Goal: Task Accomplishment & Management: Manage account settings

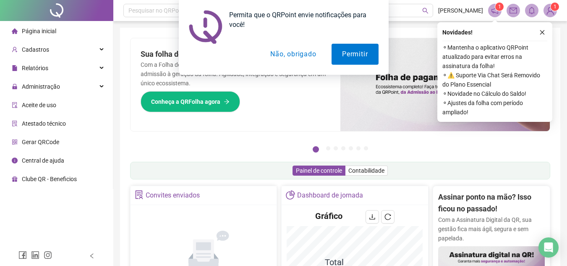
click at [539, 31] on div "Permita que o QRPoint envie notificações para você! Permitir Não, obrigado" at bounding box center [283, 37] width 567 height 75
click at [298, 51] on button "Não, obrigado" at bounding box center [293, 54] width 67 height 21
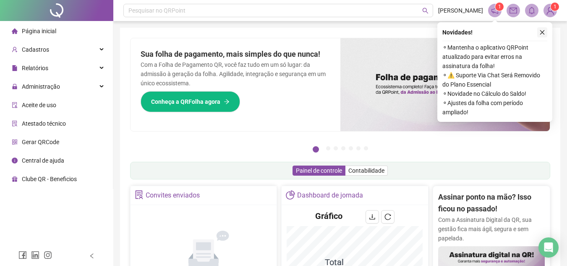
click at [543, 33] on icon "close" at bounding box center [542, 32] width 5 height 5
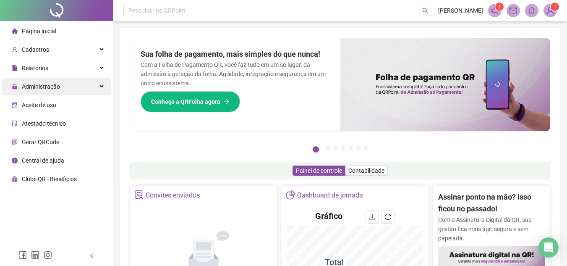
click at [36, 90] on span "Administração" at bounding box center [36, 86] width 48 height 17
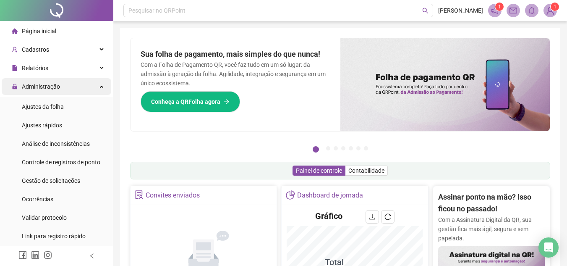
click at [50, 85] on span "Administração" at bounding box center [41, 86] width 38 height 7
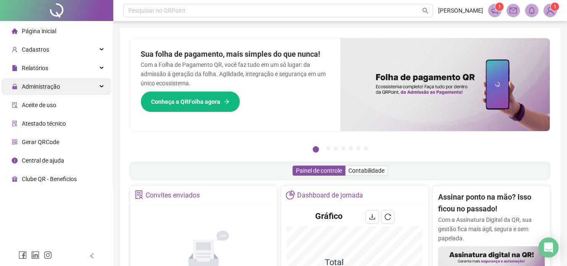
click at [102, 84] on div "Administração" at bounding box center [57, 86] width 110 height 17
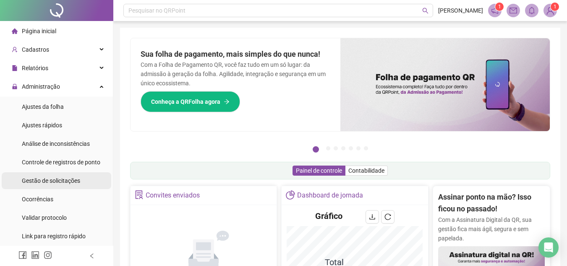
click at [33, 181] on span "Gestão de solicitações" at bounding box center [51, 180] width 58 height 7
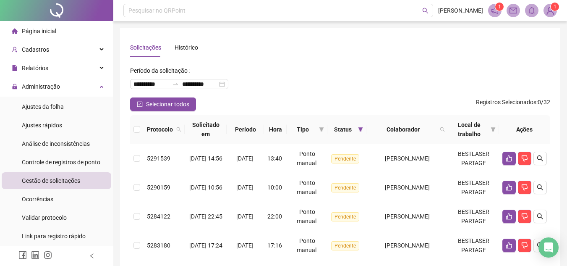
scroll to position [42, 0]
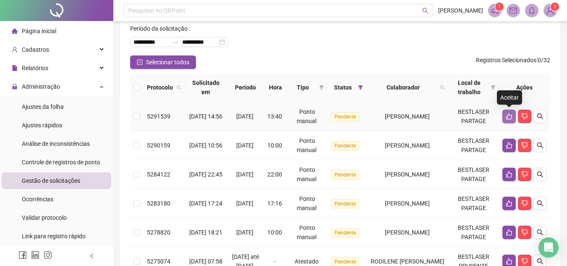
click at [510, 116] on icon "like" at bounding box center [509, 116] width 7 height 7
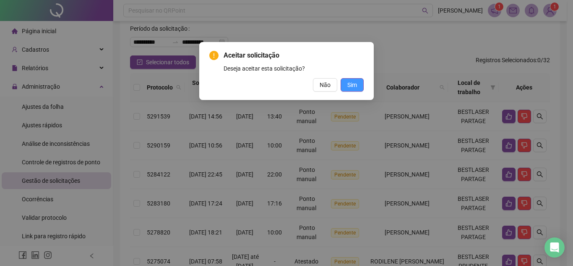
click at [358, 86] on button "Sim" at bounding box center [352, 84] width 23 height 13
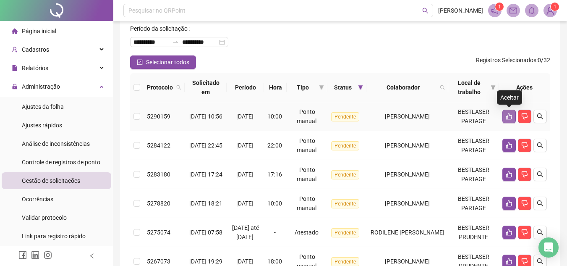
click at [508, 118] on icon "like" at bounding box center [509, 116] width 7 height 7
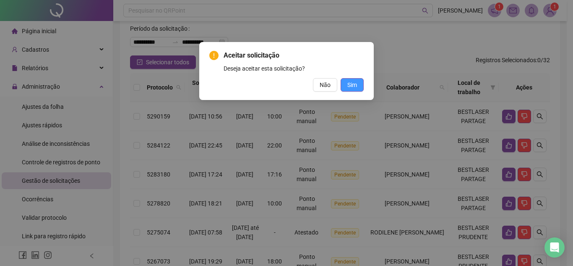
click at [357, 86] on button "Sim" at bounding box center [352, 84] width 23 height 13
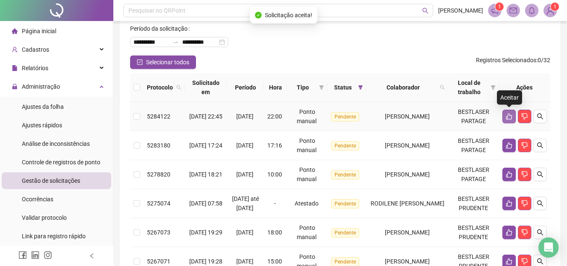
click at [508, 118] on icon "like" at bounding box center [509, 116] width 7 height 7
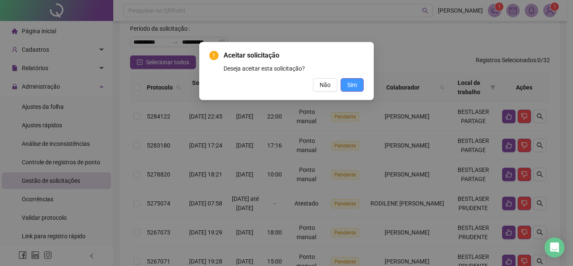
click at [350, 84] on span "Sim" at bounding box center [353, 84] width 10 height 9
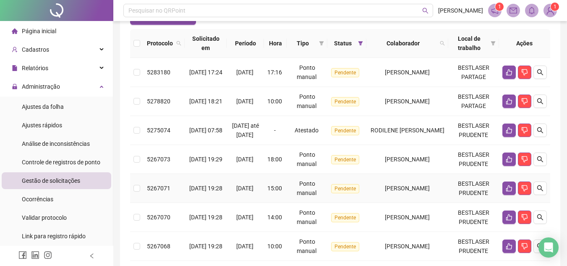
scroll to position [84, 0]
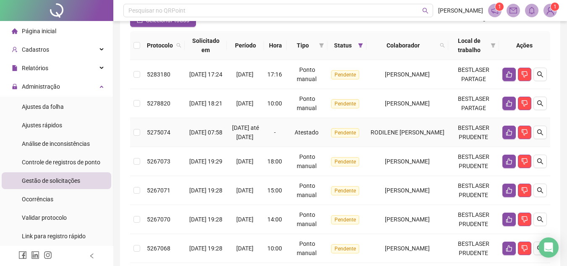
click at [301, 136] on span "Atestado" at bounding box center [307, 132] width 24 height 7
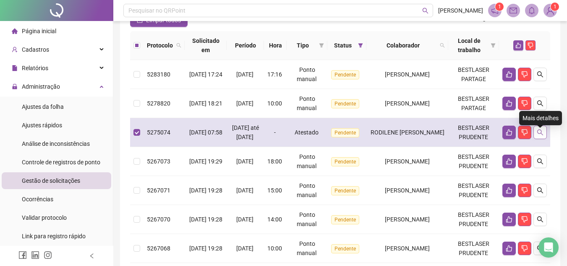
click at [541, 134] on icon "search" at bounding box center [540, 132] width 7 height 7
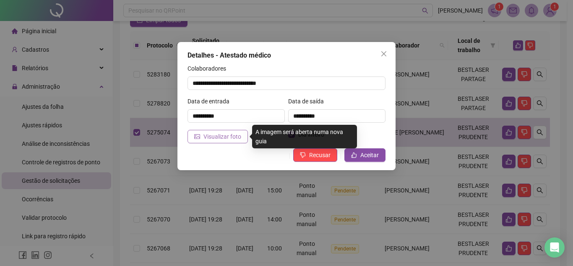
click at [209, 141] on span "Visualizar foto" at bounding box center [223, 136] width 38 height 9
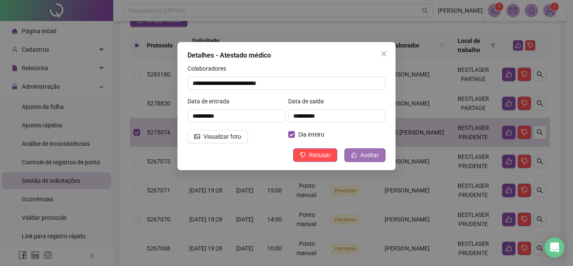
click at [364, 152] on span "Aceitar" at bounding box center [370, 154] width 18 height 9
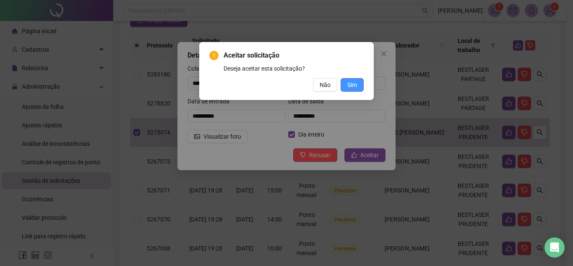
click at [350, 86] on span "Sim" at bounding box center [353, 84] width 10 height 9
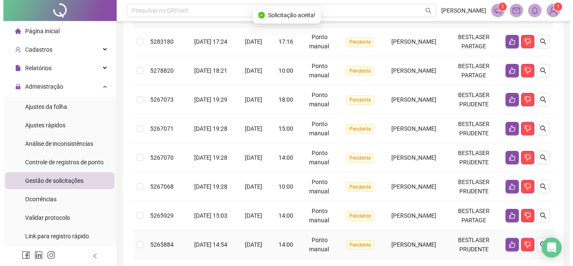
scroll to position [210, 0]
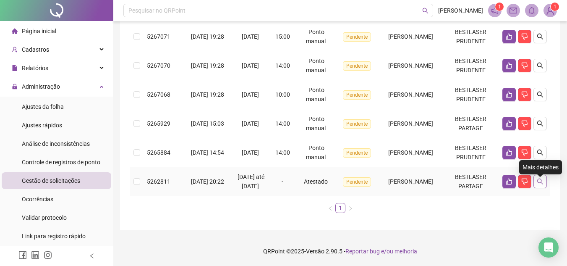
click at [538, 184] on icon "search" at bounding box center [540, 181] width 6 height 6
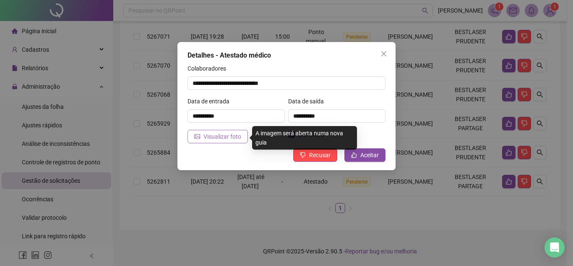
click at [221, 139] on span "Visualizar foto" at bounding box center [223, 136] width 38 height 9
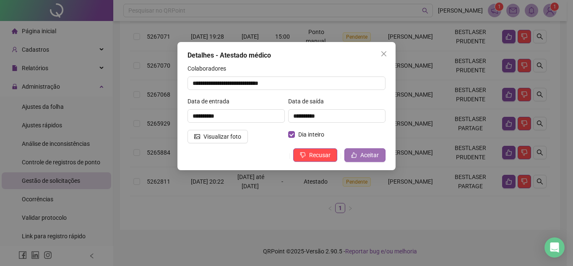
click at [357, 154] on icon "like" at bounding box center [354, 154] width 5 height 5
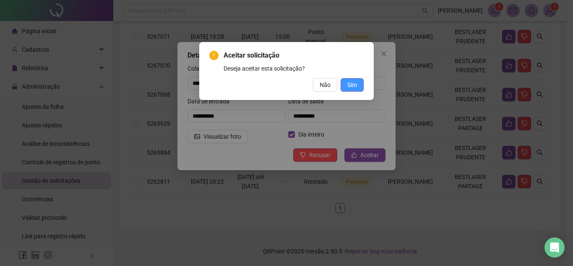
click at [349, 85] on span "Sim" at bounding box center [353, 84] width 10 height 9
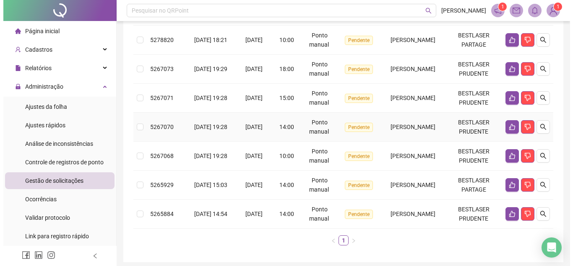
scroll to position [138, 0]
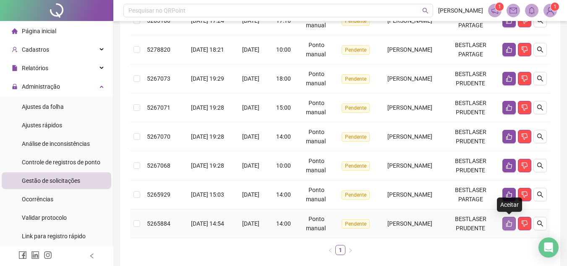
click at [511, 220] on icon "like" at bounding box center [509, 223] width 7 height 7
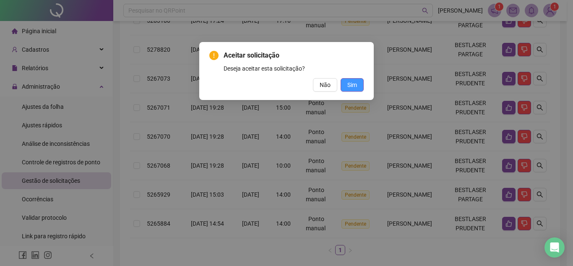
click at [344, 85] on button "Sim" at bounding box center [352, 84] width 23 height 13
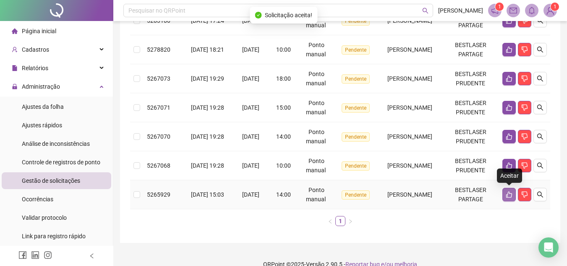
click at [511, 195] on icon "like" at bounding box center [509, 194] width 7 height 7
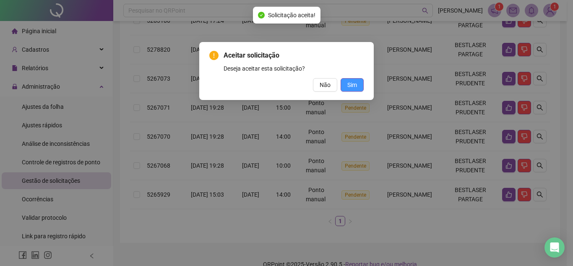
click at [353, 81] on span "Sim" at bounding box center [353, 84] width 10 height 9
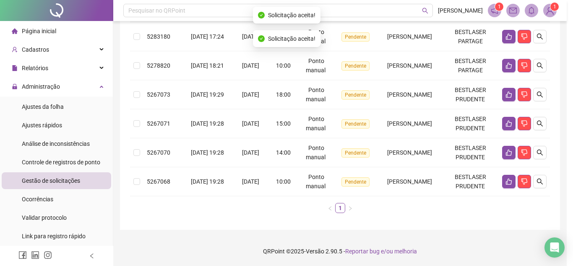
scroll to position [122, 0]
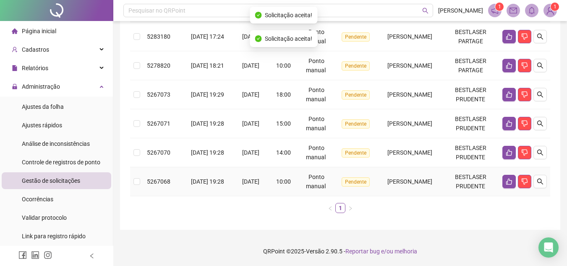
click at [508, 169] on td at bounding box center [524, 181] width 51 height 29
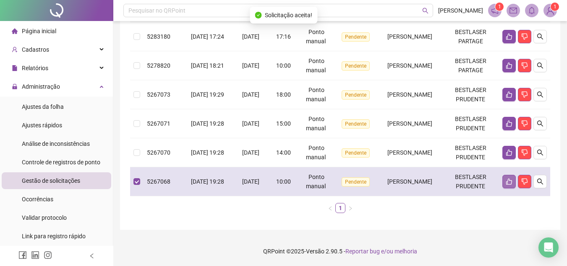
click at [508, 184] on button "button" at bounding box center [508, 181] width 13 height 13
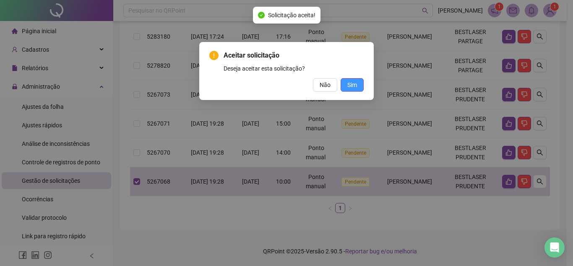
click at [354, 85] on span "Sim" at bounding box center [353, 84] width 10 height 9
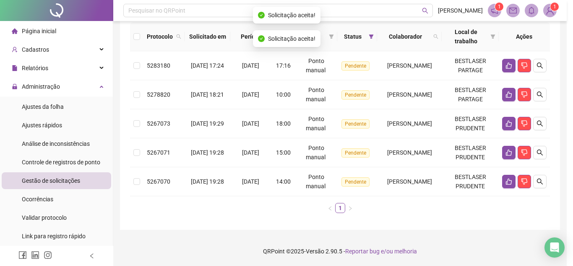
scroll to position [93, 0]
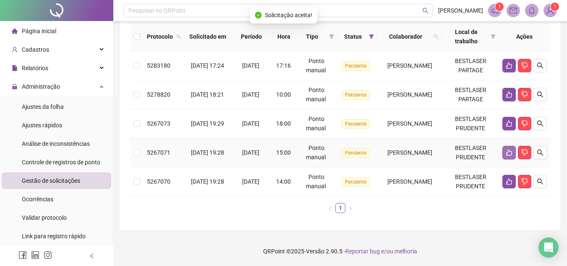
click at [506, 154] on icon "like" at bounding box center [509, 152] width 6 height 6
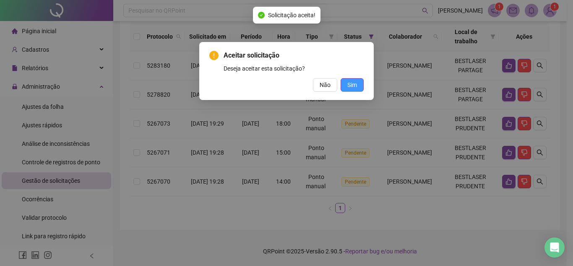
click at [355, 84] on span "Sim" at bounding box center [353, 84] width 10 height 9
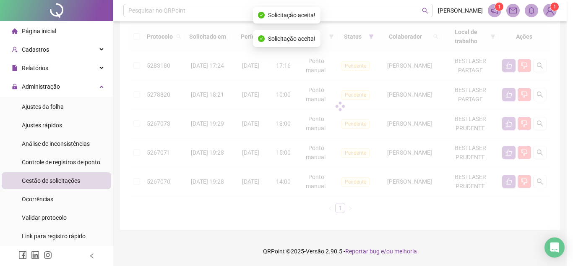
scroll to position [64, 0]
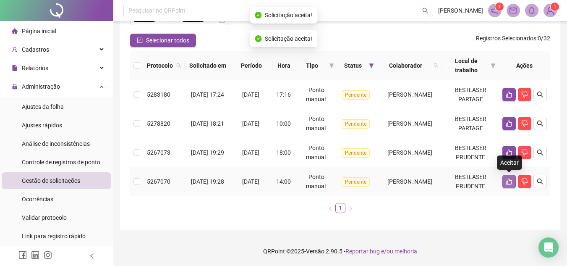
click at [506, 183] on icon "like" at bounding box center [509, 181] width 6 height 6
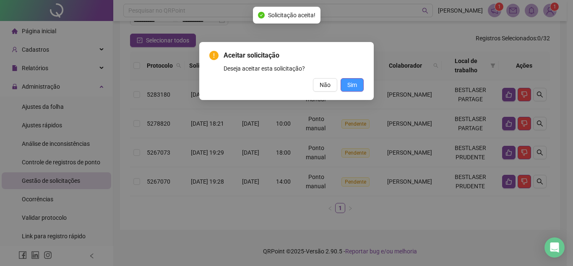
click at [345, 87] on button "Sim" at bounding box center [352, 84] width 23 height 13
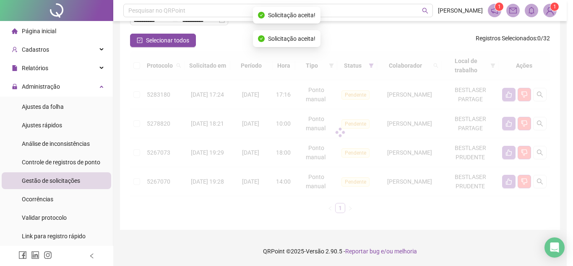
scroll to position [35, 0]
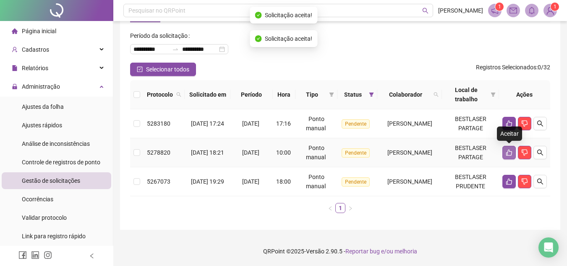
click at [507, 151] on icon "like" at bounding box center [509, 152] width 7 height 7
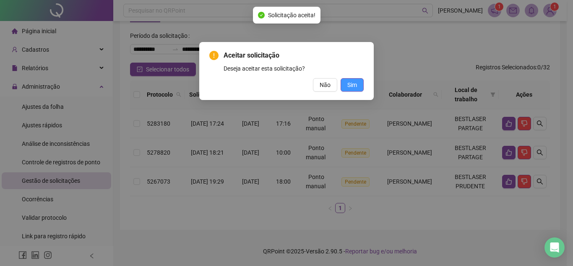
click at [351, 83] on span "Sim" at bounding box center [353, 84] width 10 height 9
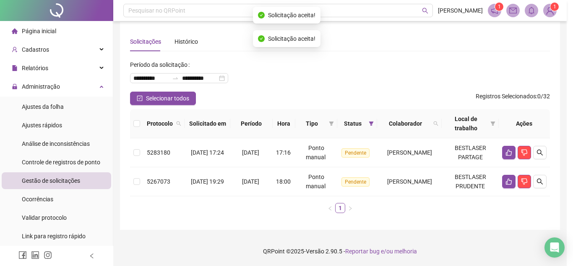
scroll to position [6, 0]
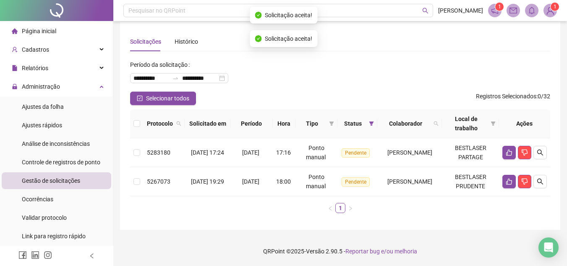
click at [507, 125] on div "Ações" at bounding box center [524, 123] width 44 height 9
click at [507, 148] on button "button" at bounding box center [508, 152] width 13 height 13
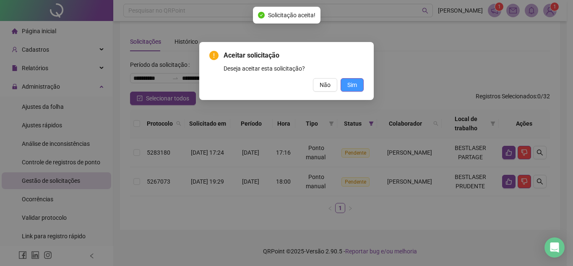
click at [357, 83] on span "Sim" at bounding box center [353, 84] width 10 height 9
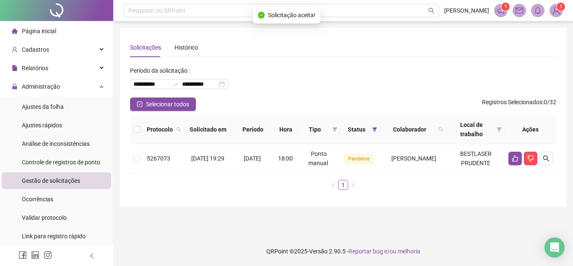
click at [510, 184] on ul "1" at bounding box center [343, 185] width 426 height 10
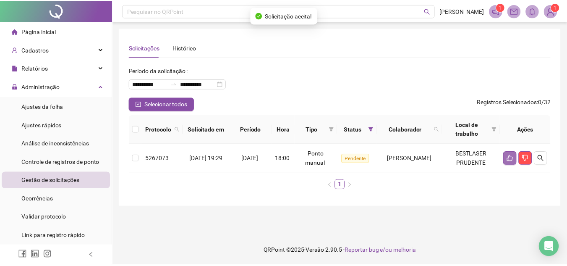
scroll to position [0, 0]
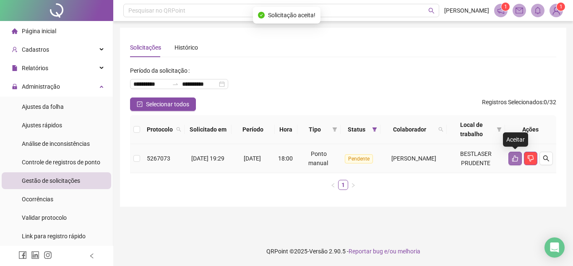
click at [514, 159] on icon "like" at bounding box center [515, 158] width 6 height 6
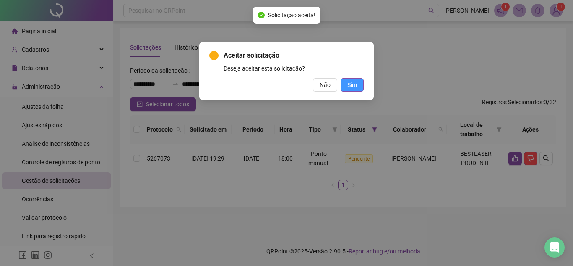
click at [354, 82] on span "Sim" at bounding box center [353, 84] width 10 height 9
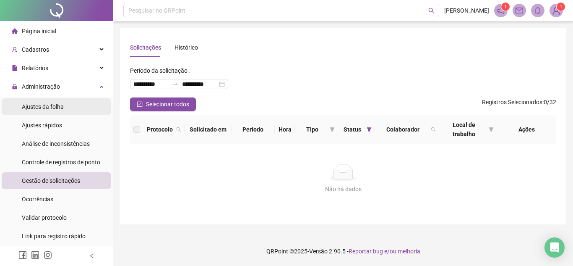
click at [43, 110] on div "Ajustes da folha" at bounding box center [43, 106] width 42 height 17
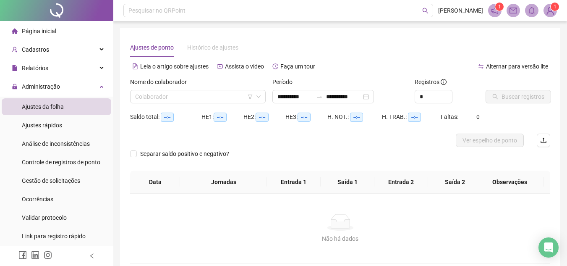
type input "**********"
click at [157, 94] on input "search" at bounding box center [194, 96] width 118 height 13
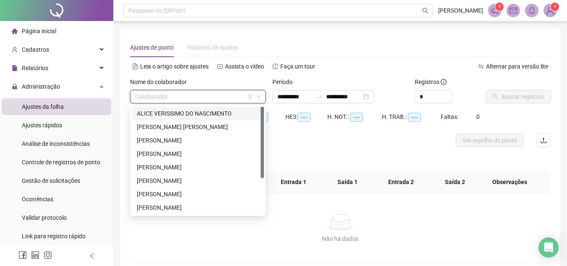
click at [163, 114] on div "ALICE VERISSIMO DO NASCIMENTO" at bounding box center [198, 113] width 122 height 9
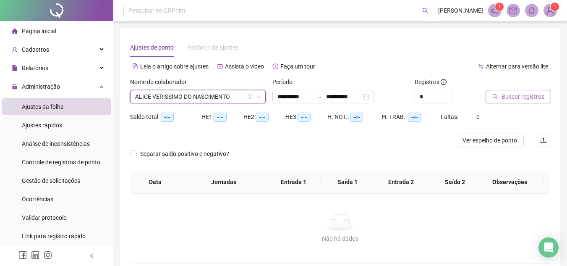
click at [510, 96] on span "Buscar registros" at bounding box center [523, 96] width 43 height 9
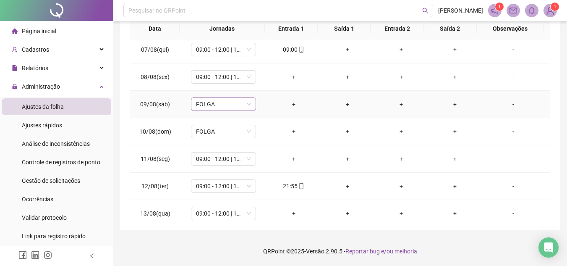
scroll to position [126, 0]
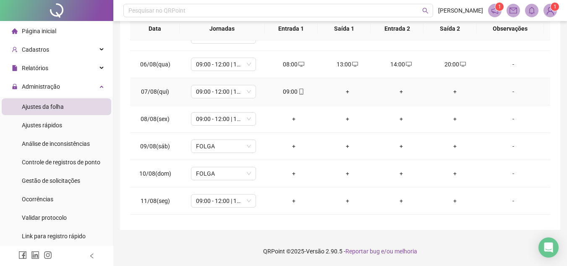
click at [347, 94] on div "+" at bounding box center [347, 91] width 40 height 9
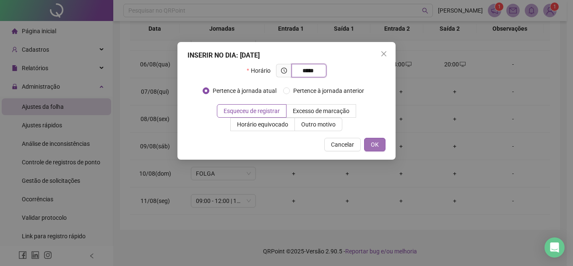
type input "*****"
click at [380, 142] on button "OK" at bounding box center [374, 144] width 21 height 13
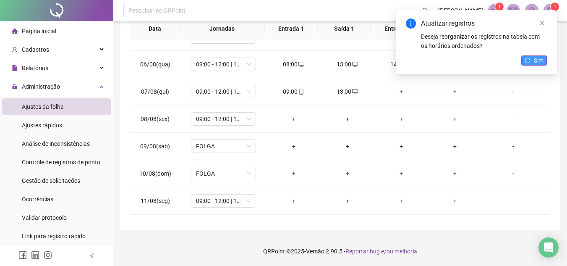
click at [540, 59] on span "Sim" at bounding box center [539, 60] width 10 height 9
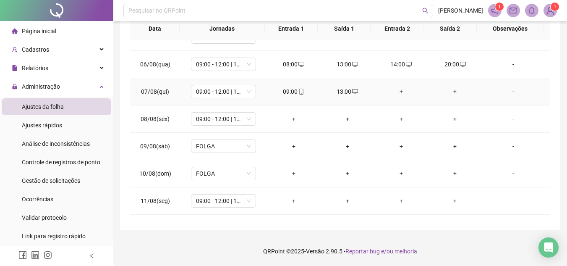
click at [398, 92] on div "+" at bounding box center [401, 91] width 40 height 9
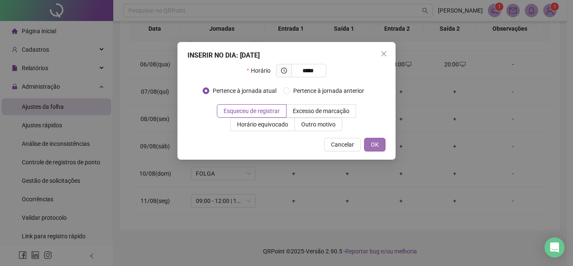
type input "*****"
click at [373, 145] on span "OK" at bounding box center [375, 144] width 8 height 9
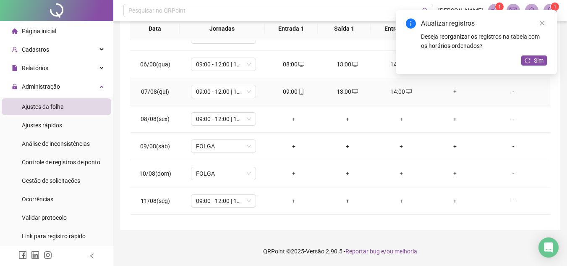
click at [450, 90] on div "+" at bounding box center [455, 91] width 40 height 9
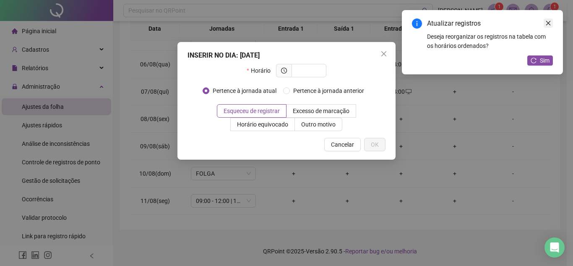
click at [548, 25] on icon "close" at bounding box center [549, 23] width 6 height 6
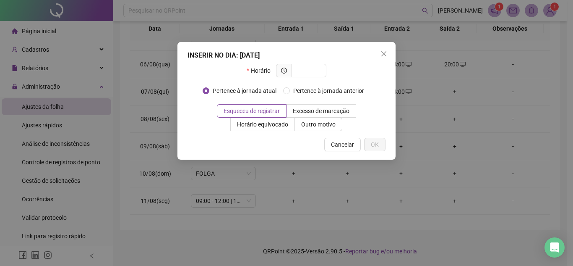
click at [387, 48] on button "Close" at bounding box center [383, 53] width 13 height 13
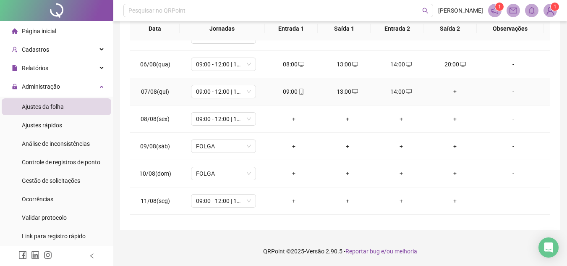
click at [450, 91] on div "+" at bounding box center [455, 91] width 40 height 9
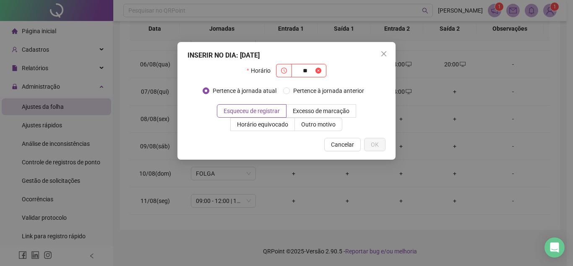
type input "*"
type input "*****"
click at [386, 147] on div "INSERIR NO DIA : [DATE] Horário ***** Pertence à jornada atual Pertence à jorna…" at bounding box center [287, 101] width 218 height 118
click at [373, 148] on span "OK" at bounding box center [375, 144] width 8 height 9
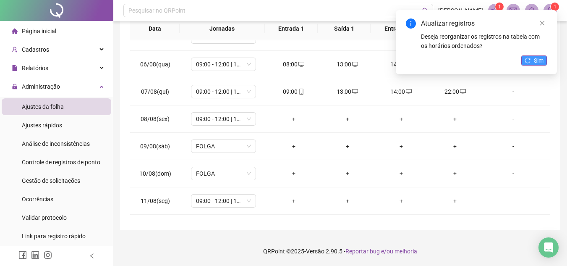
click at [529, 65] on button "Sim" at bounding box center [534, 60] width 26 height 10
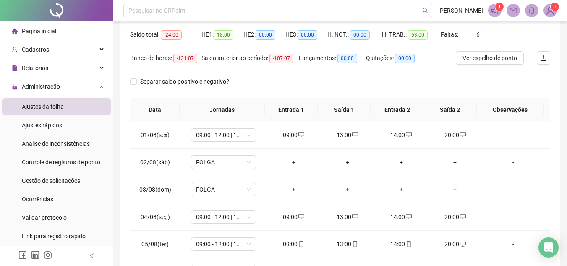
scroll to position [0, 0]
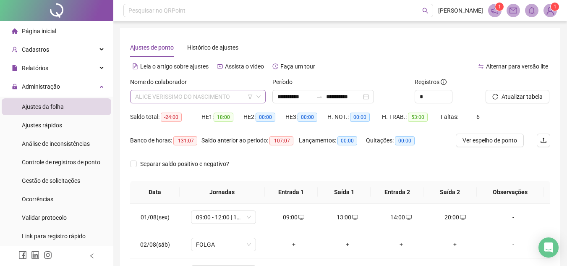
click at [164, 94] on span "ALICE VERISSIMO DO NASCIMENTO" at bounding box center [197, 96] width 125 height 13
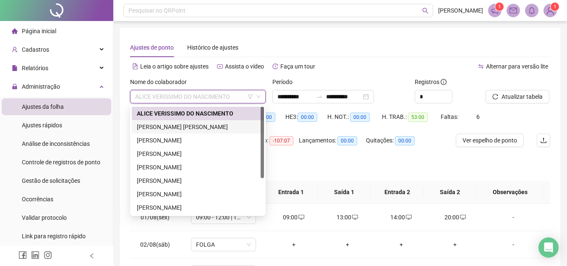
click at [161, 126] on div "[PERSON_NAME] [PERSON_NAME]" at bounding box center [198, 126] width 122 height 9
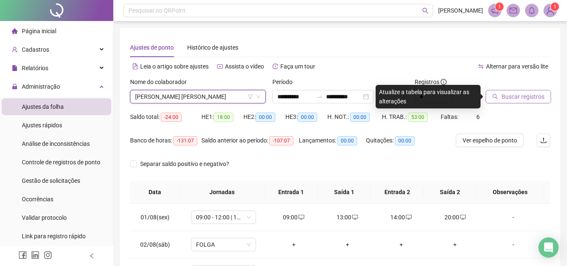
click at [504, 98] on span "Buscar registros" at bounding box center [523, 96] width 43 height 9
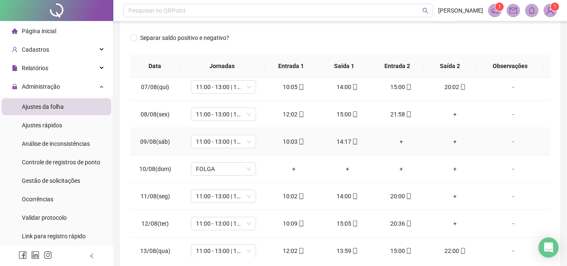
scroll to position [210, 0]
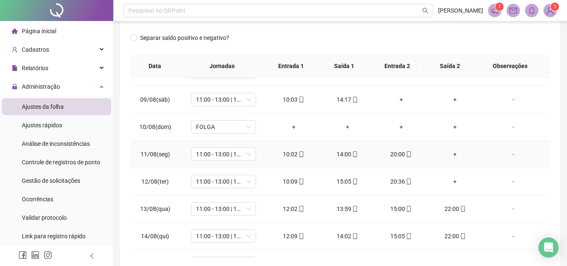
click at [448, 153] on div "+" at bounding box center [455, 153] width 40 height 9
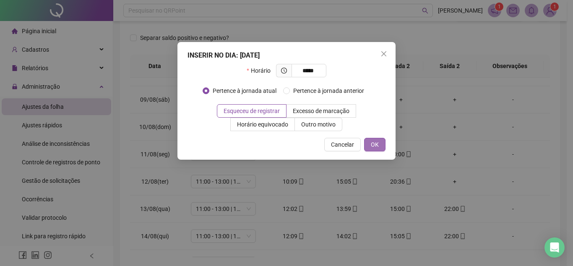
type input "*****"
click at [372, 142] on span "OK" at bounding box center [375, 144] width 8 height 9
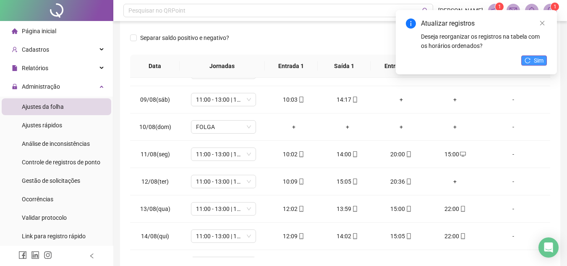
click at [537, 58] on span "Sim" at bounding box center [539, 60] width 10 height 9
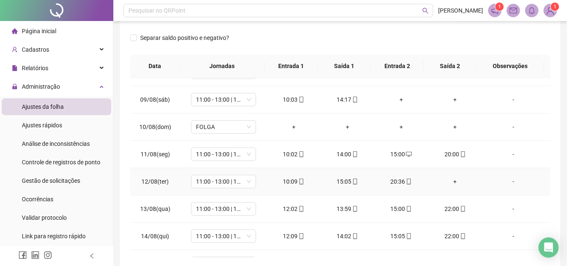
click at [452, 180] on div "+" at bounding box center [455, 181] width 40 height 9
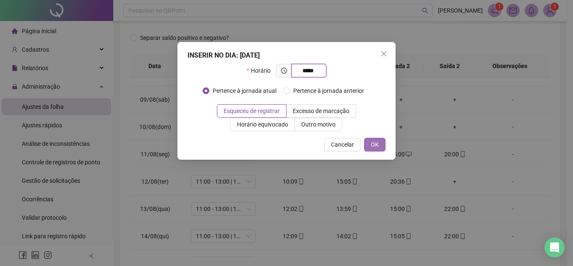
type input "*****"
click at [373, 146] on span "OK" at bounding box center [375, 144] width 8 height 9
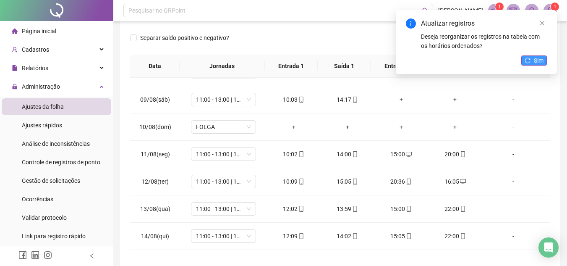
click at [537, 60] on span "Sim" at bounding box center [539, 60] width 10 height 9
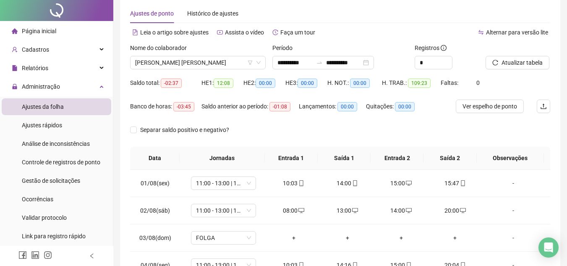
scroll to position [0, 0]
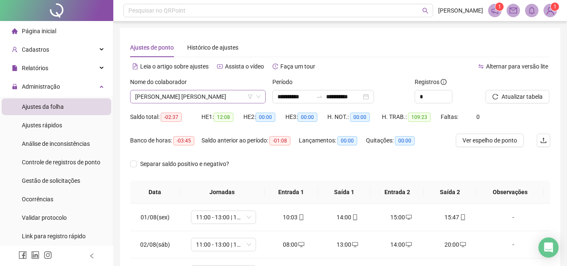
click at [176, 95] on span "[PERSON_NAME] [PERSON_NAME]" at bounding box center [197, 96] width 125 height 13
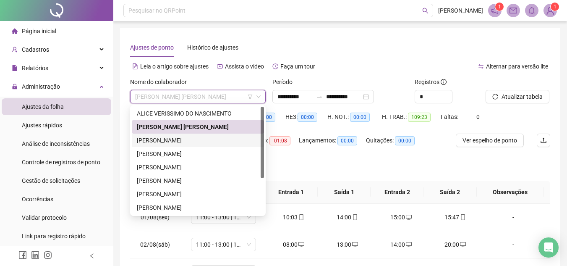
drag, startPoint x: 412, startPoint y: 43, endPoint x: 401, endPoint y: 37, distance: 11.8
click at [408, 42] on div "Ajustes de ponto Histórico de ajustes" at bounding box center [340, 47] width 420 height 19
click at [188, 92] on span "[PERSON_NAME] [PERSON_NAME]" at bounding box center [197, 96] width 125 height 13
click at [175, 154] on div "[PERSON_NAME]" at bounding box center [198, 153] width 122 height 9
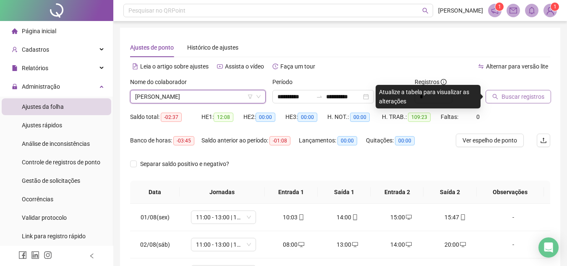
click at [507, 97] on span "Buscar registros" at bounding box center [523, 96] width 43 height 9
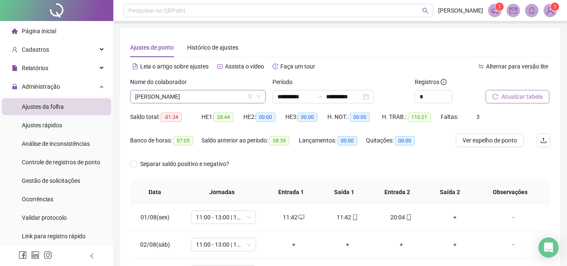
click at [195, 101] on span "[PERSON_NAME]" at bounding box center [197, 96] width 125 height 13
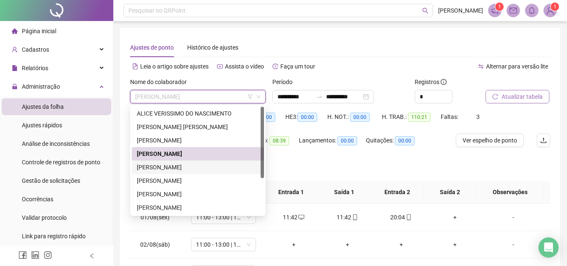
click at [183, 169] on div "[PERSON_NAME]" at bounding box center [198, 166] width 122 height 9
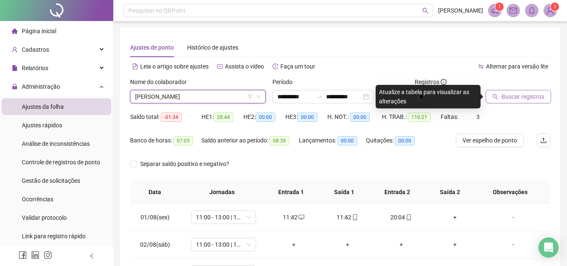
click at [506, 95] on span "Buscar registros" at bounding box center [523, 96] width 43 height 9
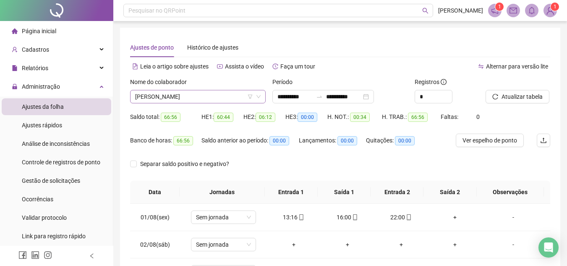
click at [189, 94] on span "[PERSON_NAME]" at bounding box center [197, 96] width 125 height 13
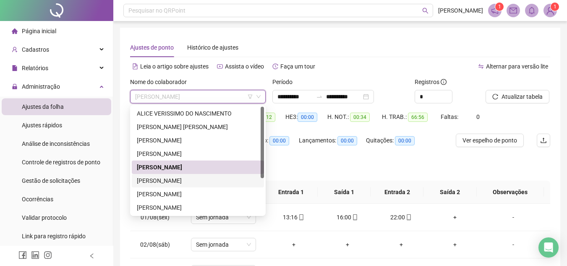
click at [188, 177] on div "[PERSON_NAME]" at bounding box center [198, 180] width 122 height 9
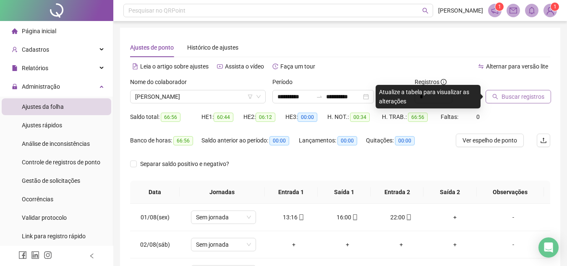
click at [503, 92] on span "Buscar registros" at bounding box center [523, 96] width 43 height 9
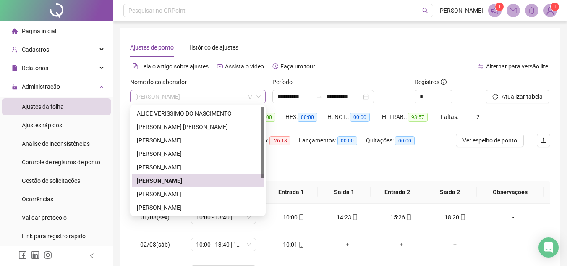
click at [223, 91] on span "[PERSON_NAME]" at bounding box center [197, 96] width 125 height 13
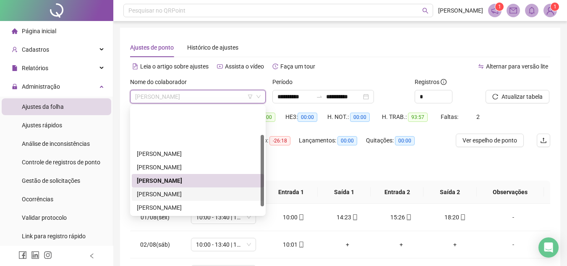
scroll to position [42, 0]
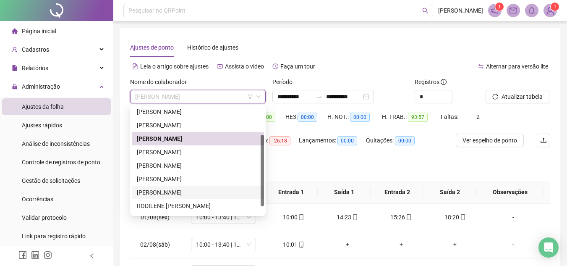
click at [179, 193] on div "[PERSON_NAME]" at bounding box center [198, 192] width 122 height 9
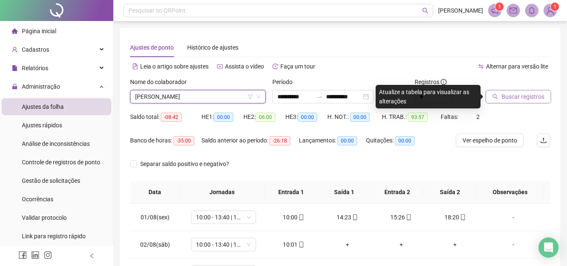
click at [511, 99] on span "Buscar registros" at bounding box center [523, 96] width 43 height 9
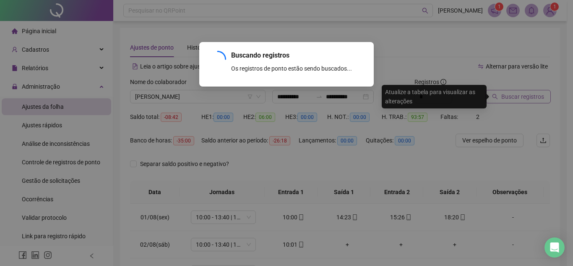
click at [511, 99] on div "Buscando registros Os registros de ponto estão sendo buscados... OK" at bounding box center [286, 133] width 573 height 266
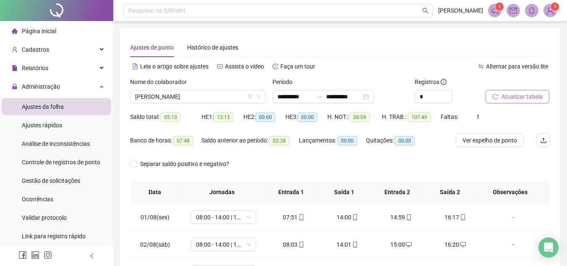
click at [317, 152] on div "Lançamentos: 00:00" at bounding box center [332, 145] width 67 height 24
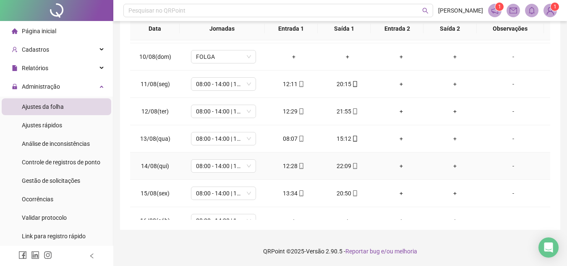
scroll to position [159, 0]
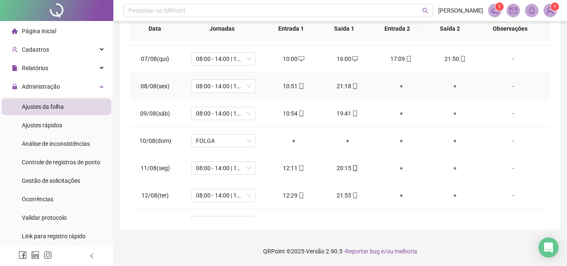
click at [396, 87] on div "+" at bounding box center [401, 85] width 40 height 9
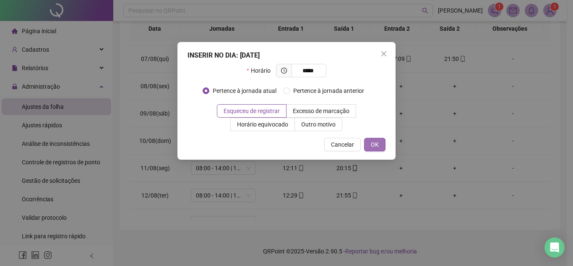
type input "*****"
drag, startPoint x: 371, startPoint y: 147, endPoint x: 408, endPoint y: 116, distance: 48.3
click at [374, 145] on span "OK" at bounding box center [375, 144] width 8 height 9
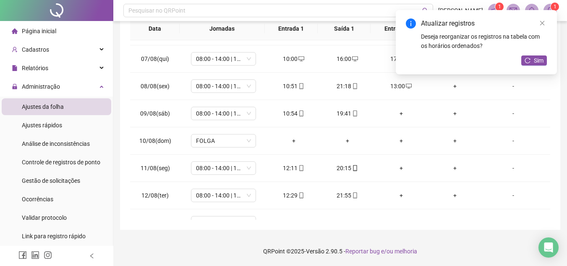
click at [452, 88] on div "+" at bounding box center [455, 85] width 40 height 9
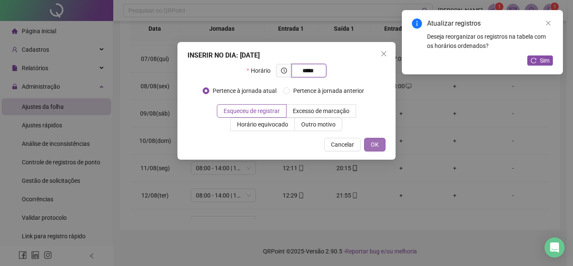
type input "*****"
click at [377, 146] on span "OK" at bounding box center [375, 144] width 8 height 9
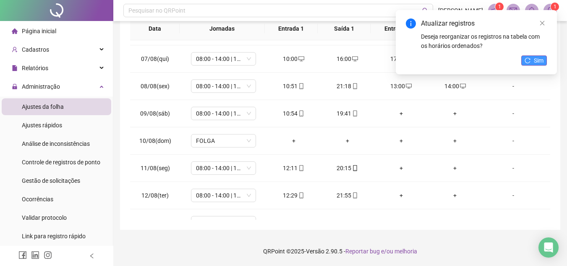
click at [541, 57] on span "Sim" at bounding box center [539, 60] width 10 height 9
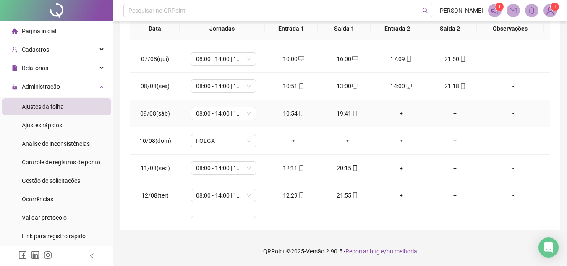
click at [396, 111] on div "+" at bounding box center [401, 113] width 40 height 9
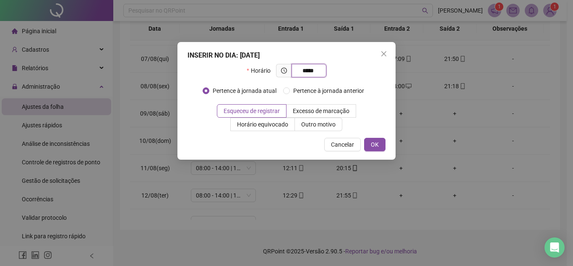
type input "*****"
click at [364, 138] on div "Cancelar OK" at bounding box center [287, 144] width 198 height 13
click at [372, 141] on span "OK" at bounding box center [375, 144] width 8 height 9
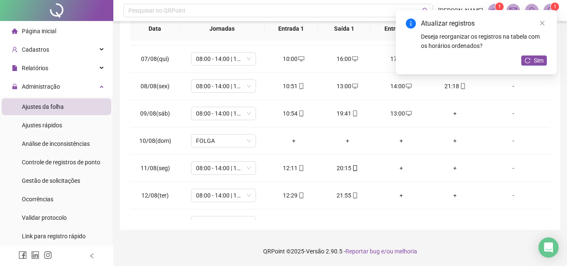
click at [452, 113] on div "+" at bounding box center [455, 113] width 40 height 9
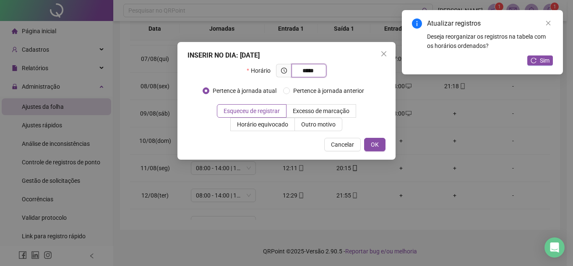
type input "*****"
click at [373, 137] on div "INSERIR NO DIA : [DATE] Horário ***** Pertence à jornada atual Pertence à jorna…" at bounding box center [287, 101] width 218 height 118
click at [376, 148] on span "OK" at bounding box center [375, 144] width 8 height 9
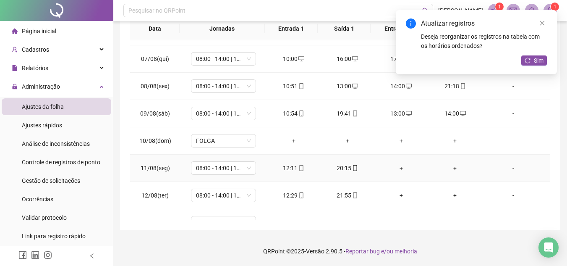
click at [394, 167] on div "+" at bounding box center [401, 167] width 40 height 9
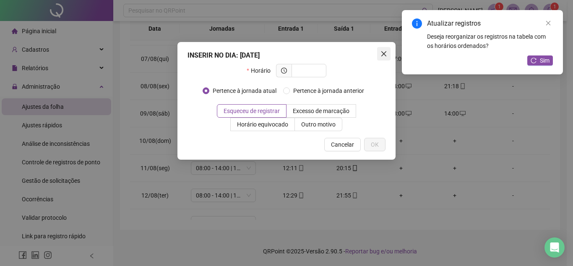
click at [382, 51] on icon "close" at bounding box center [384, 53] width 7 height 7
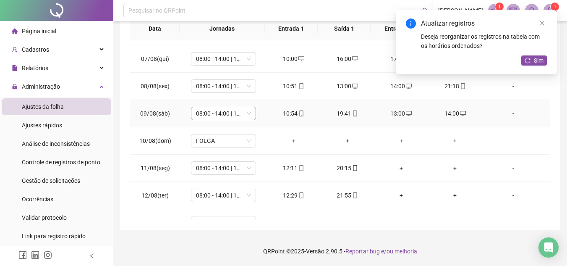
click at [227, 113] on span "08:00 - 14:00 | 15:00 - 16:20" at bounding box center [223, 113] width 55 height 13
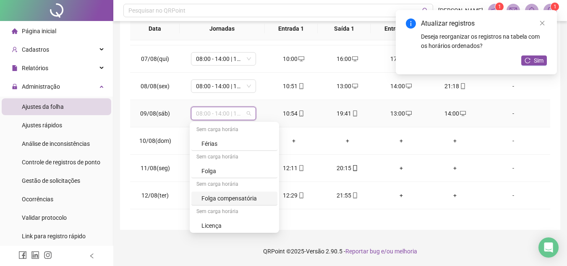
scroll to position [1639, 0]
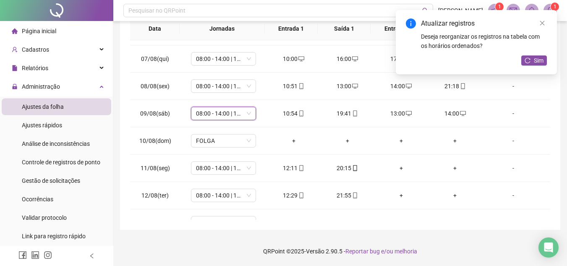
click at [148, 235] on div "**********" at bounding box center [340, 51] width 454 height 429
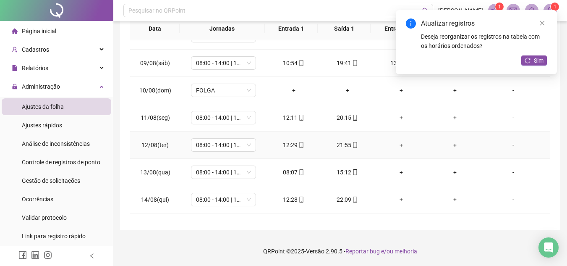
scroll to position [201, 0]
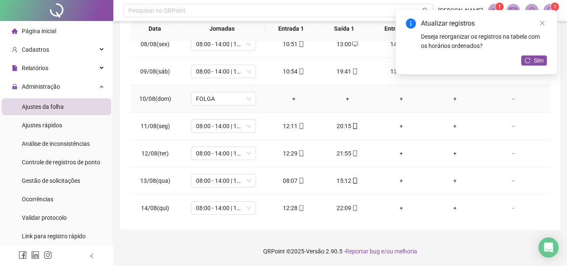
drag, startPoint x: 397, startPoint y: 111, endPoint x: 396, endPoint y: 122, distance: 10.5
click at [397, 116] on tbody "01/08(sex) 08:00 - 14:00 | 15:00 - 16:20 07:51 14:00 14:59 16:17 [DATE](sáb) 08…" at bounding box center [340, 72] width 420 height 464
drag, startPoint x: 396, startPoint y: 123, endPoint x: 397, endPoint y: 128, distance: 5.2
click at [396, 123] on div "+" at bounding box center [401, 125] width 40 height 9
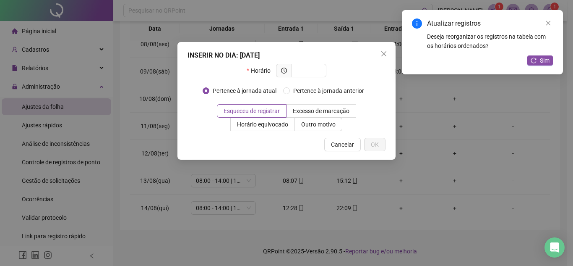
click at [397, 128] on div "INSERIR NO DIA : [DATE] Horário Pertence à jornada atual Pertence à jornada ant…" at bounding box center [286, 133] width 573 height 266
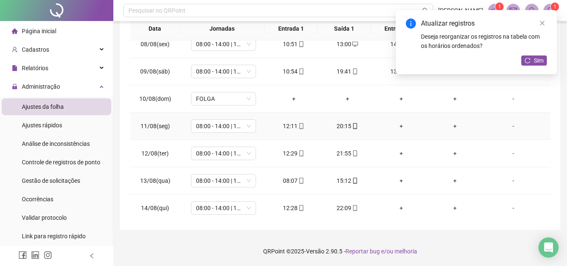
click at [392, 125] on div "+" at bounding box center [401, 125] width 40 height 9
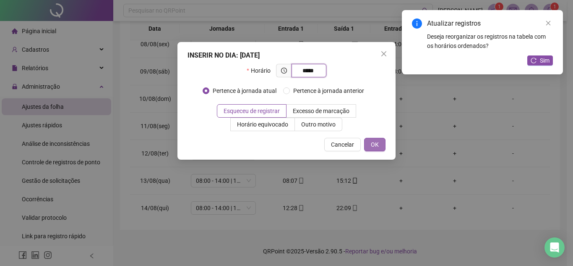
type input "*****"
click at [368, 148] on button "OK" at bounding box center [374, 144] width 21 height 13
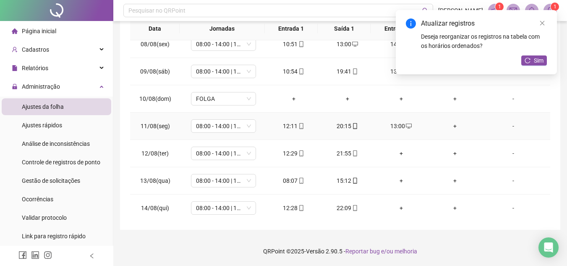
click at [452, 125] on div "+" at bounding box center [455, 125] width 40 height 9
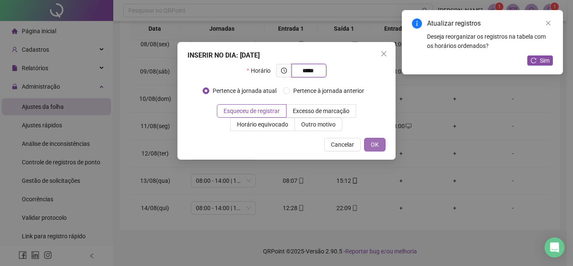
type input "*****"
click at [382, 146] on button "OK" at bounding box center [374, 144] width 21 height 13
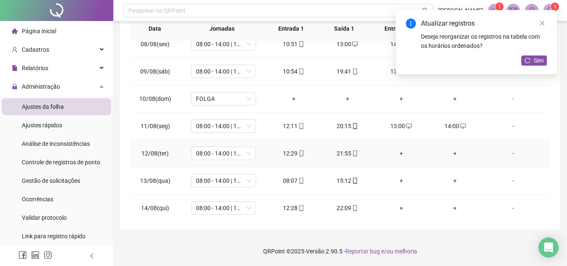
click at [396, 153] on div "+" at bounding box center [401, 153] width 40 height 9
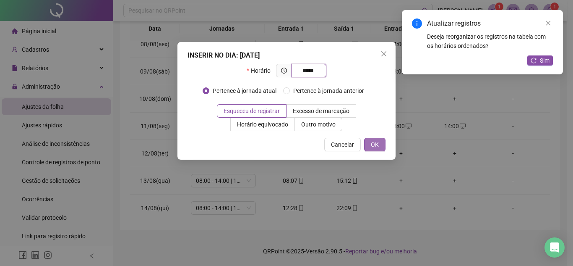
type input "*****"
click at [380, 149] on button "OK" at bounding box center [374, 144] width 21 height 13
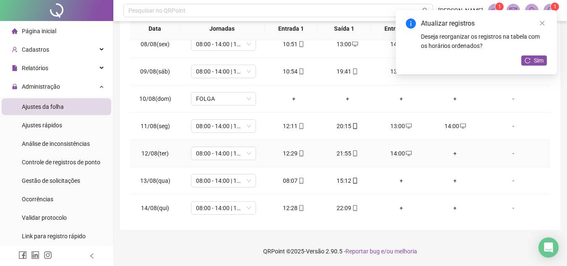
click at [454, 154] on div "+" at bounding box center [455, 153] width 40 height 9
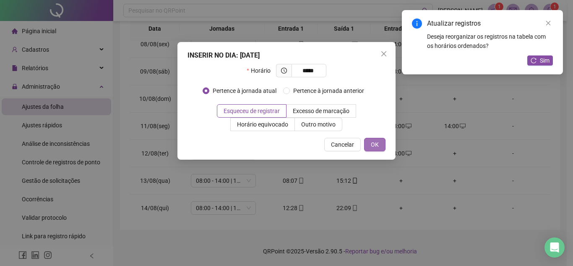
type input "*****"
click at [374, 142] on span "OK" at bounding box center [375, 144] width 8 height 9
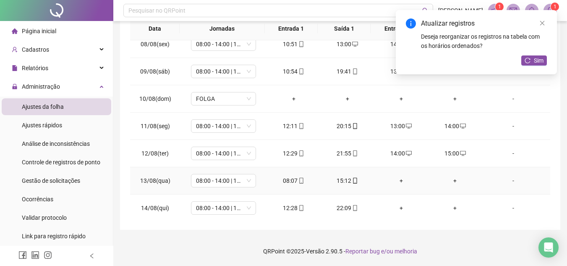
click at [397, 180] on div "+" at bounding box center [401, 180] width 40 height 9
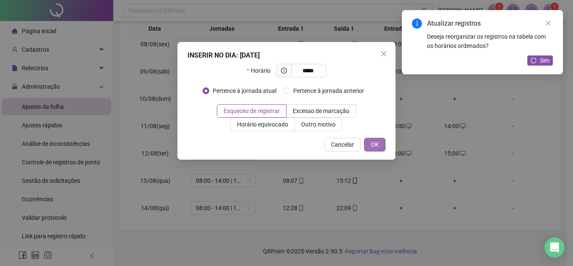
type input "*****"
click at [369, 142] on button "OK" at bounding box center [374, 144] width 21 height 13
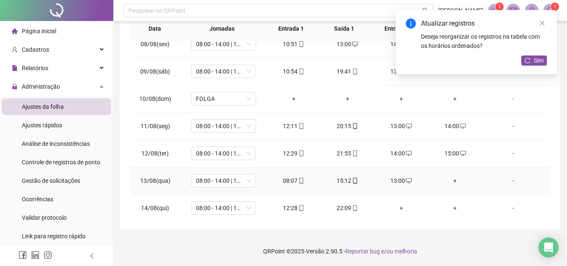
click at [450, 181] on div "+" at bounding box center [455, 180] width 40 height 9
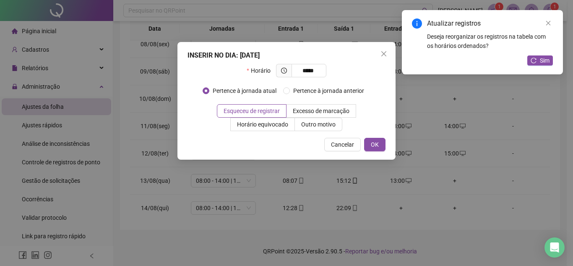
type input "*****"
click at [374, 132] on div "INSERIR NO DIA : [DATE] Horário ***** Pertence à jornada atual Pertence à jorna…" at bounding box center [287, 101] width 218 height 118
click at [377, 142] on span "OK" at bounding box center [375, 144] width 8 height 9
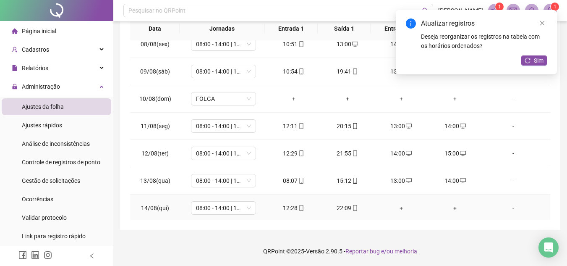
scroll to position [243, 0]
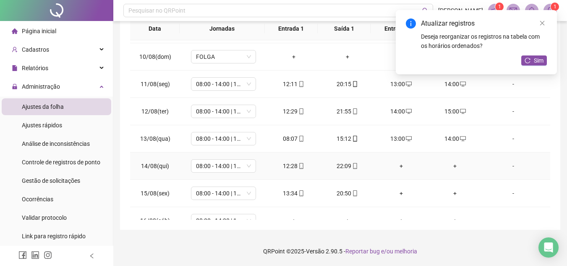
click at [399, 161] on div "+" at bounding box center [401, 165] width 40 height 9
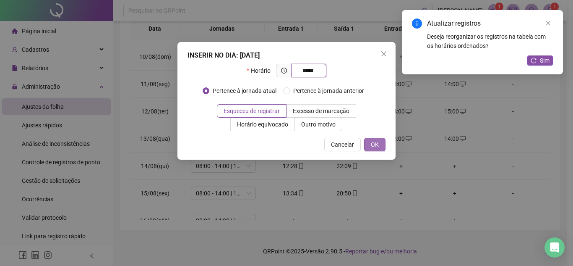
type input "*****"
click at [374, 150] on button "OK" at bounding box center [374, 144] width 21 height 13
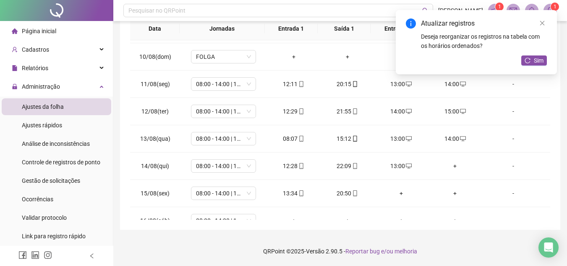
click at [450, 165] on div "+" at bounding box center [455, 165] width 40 height 9
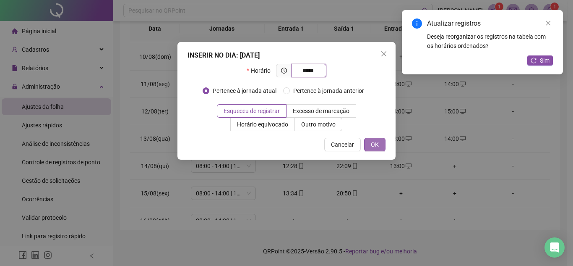
type input "*****"
click at [368, 142] on button "OK" at bounding box center [374, 144] width 21 height 13
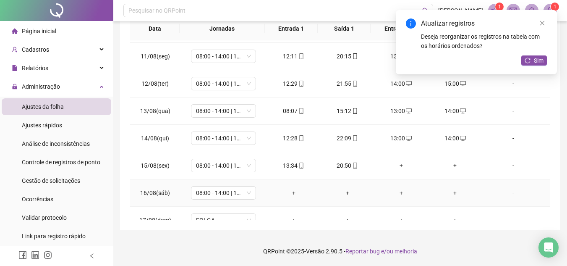
scroll to position [285, 0]
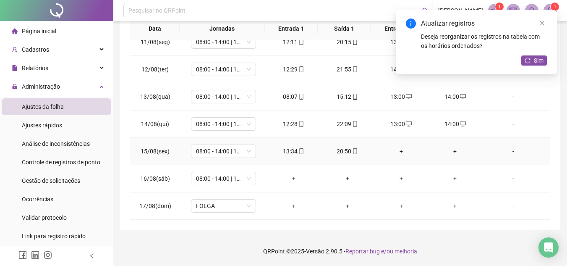
click at [399, 153] on div "+" at bounding box center [401, 150] width 40 height 9
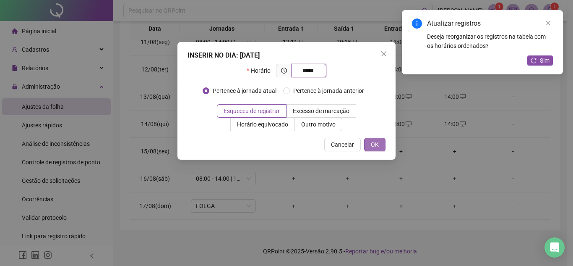
type input "*****"
drag, startPoint x: 376, startPoint y: 143, endPoint x: 426, endPoint y: 186, distance: 65.8
click at [376, 144] on span "OK" at bounding box center [375, 144] width 8 height 9
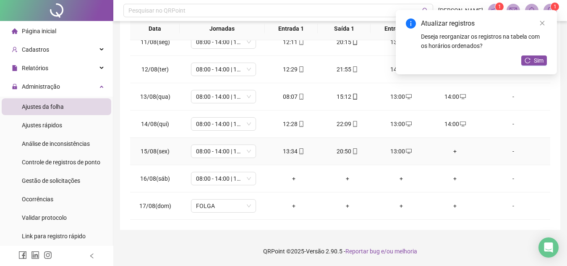
click at [450, 153] on div "+" at bounding box center [455, 150] width 40 height 9
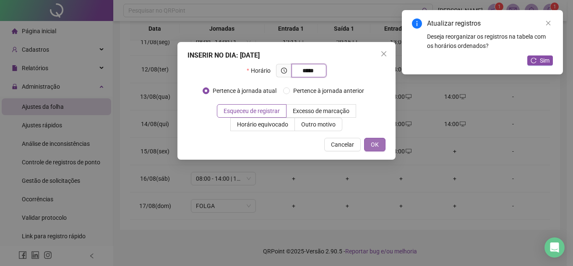
type input "*****"
click at [371, 143] on span "OK" at bounding box center [375, 144] width 8 height 9
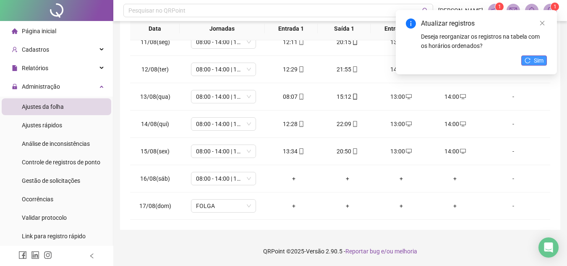
click at [538, 58] on span "Sim" at bounding box center [539, 60] width 10 height 9
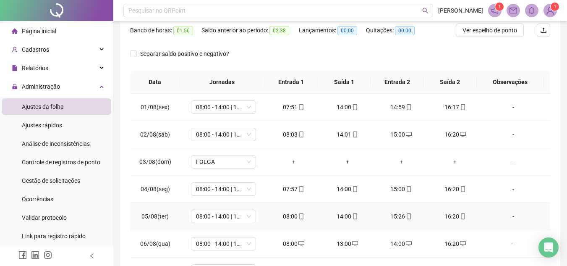
scroll to position [0, 0]
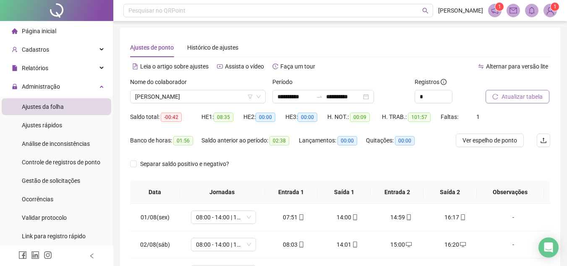
click at [452, 58] on div "**********" at bounding box center [340, 210] width 420 height 345
click at [506, 99] on span "Atualizar tabela" at bounding box center [522, 96] width 41 height 9
drag, startPoint x: 288, startPoint y: 34, endPoint x: 172, endPoint y: 37, distance: 116.3
click at [286, 37] on div "**********" at bounding box center [340, 210] width 440 height 365
